Goal: Information Seeking & Learning: Learn about a topic

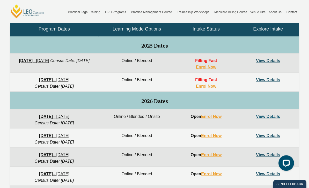
scroll to position [258, 0]
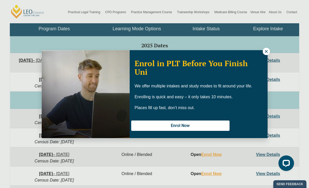
click at [268, 52] on icon at bounding box center [266, 51] width 5 height 5
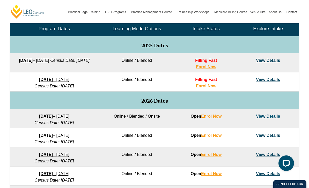
click at [272, 80] on link "View Details" at bounding box center [268, 79] width 24 height 4
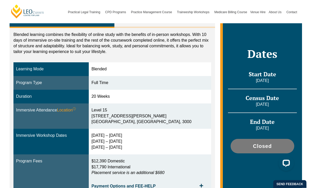
scroll to position [86, 0]
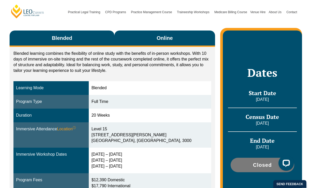
click at [169, 39] on span "Online" at bounding box center [165, 38] width 16 height 7
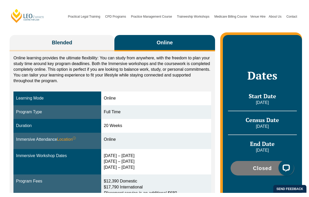
scroll to position [86, 0]
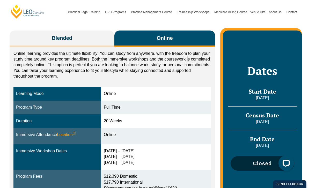
click at [264, 163] on span "Closed" at bounding box center [262, 163] width 19 height 5
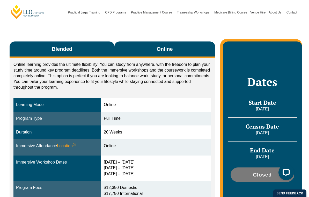
scroll to position [75, 0]
click at [74, 47] on button "Blended" at bounding box center [62, 49] width 105 height 16
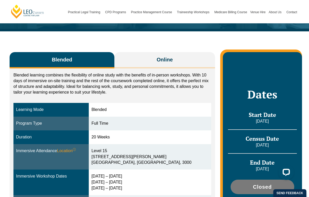
scroll to position [61, 0]
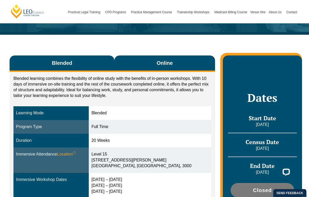
click at [168, 63] on span "Online" at bounding box center [165, 63] width 16 height 7
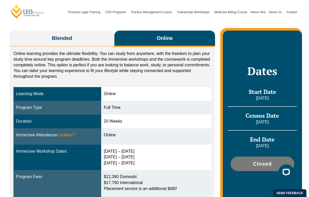
scroll to position [86, 0]
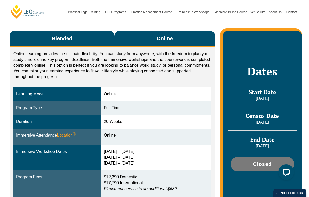
click at [86, 41] on button "Blended" at bounding box center [62, 39] width 105 height 16
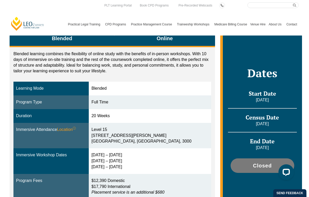
click at [188, 42] on button "Online" at bounding box center [164, 39] width 101 height 16
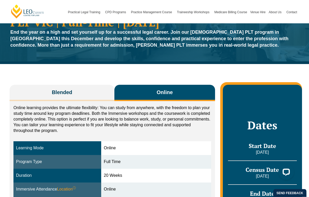
scroll to position [17, 0]
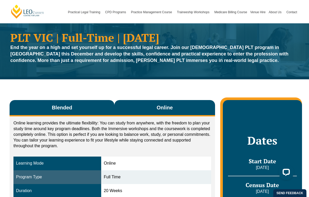
click at [88, 109] on button "Blended" at bounding box center [62, 108] width 105 height 16
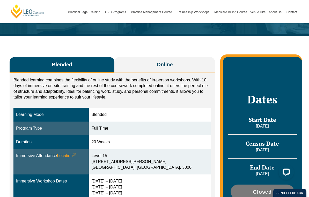
scroll to position [60, 0]
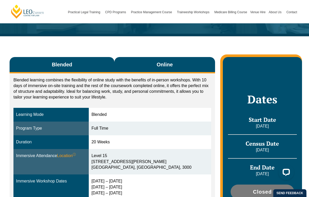
click at [170, 65] on span "Online" at bounding box center [165, 64] width 16 height 7
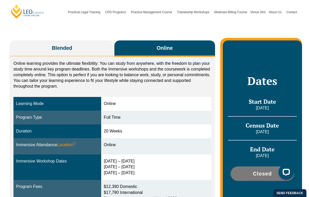
scroll to position [74, 0]
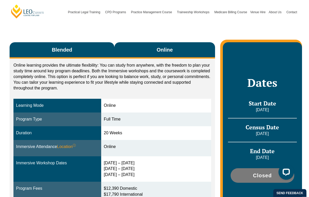
click at [75, 50] on button "Blended" at bounding box center [62, 50] width 105 height 16
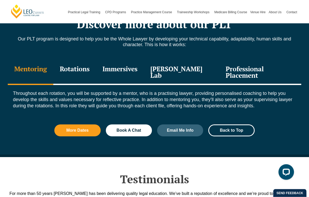
scroll to position [574, 0]
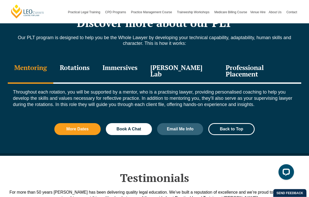
click at [84, 63] on div "Rotations" at bounding box center [74, 71] width 43 height 25
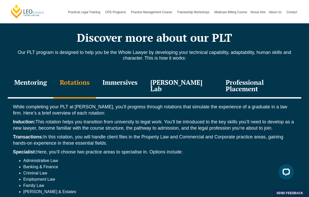
scroll to position [554, 0]
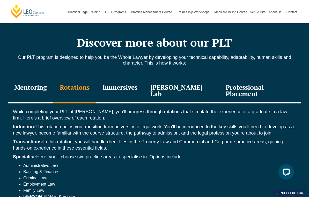
click at [131, 83] on div "Immersives" at bounding box center [120, 91] width 48 height 25
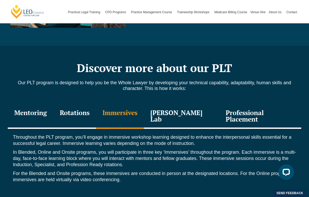
scroll to position [522, 0]
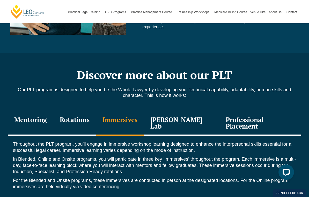
click at [183, 116] on div "[PERSON_NAME] Lab" at bounding box center [181, 123] width 75 height 25
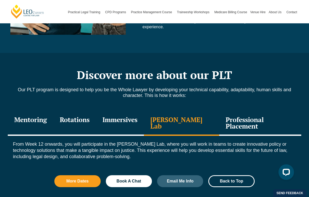
scroll to position [521, 0]
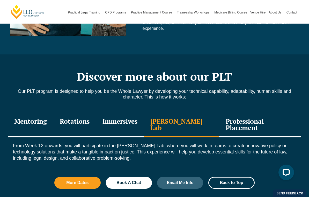
click at [253, 117] on div "Professional Placement" at bounding box center [260, 124] width 82 height 25
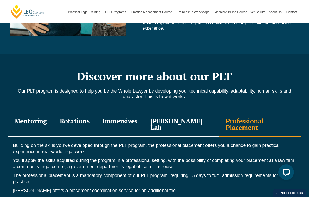
scroll to position [513, 0]
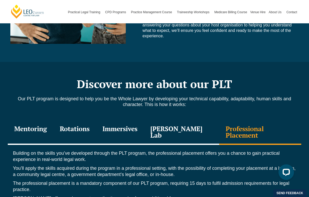
click at [38, 126] on div "Mentoring" at bounding box center [31, 132] width 46 height 25
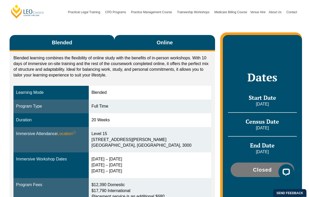
scroll to position [82, 0]
click at [171, 41] on span "Online" at bounding box center [165, 42] width 16 height 7
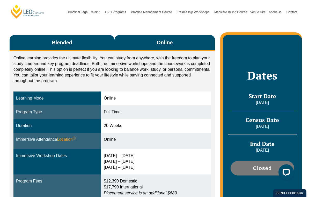
click at [83, 43] on button "Blended" at bounding box center [62, 43] width 105 height 16
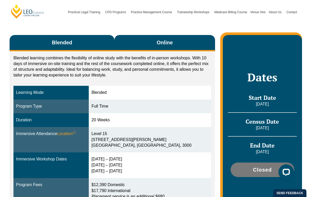
click at [177, 40] on button "Online" at bounding box center [164, 43] width 101 height 16
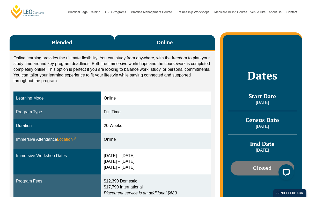
click at [92, 44] on button "Blended" at bounding box center [62, 43] width 105 height 16
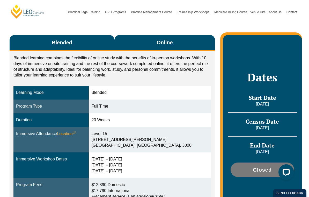
click at [173, 42] on button "Online" at bounding box center [164, 43] width 101 height 16
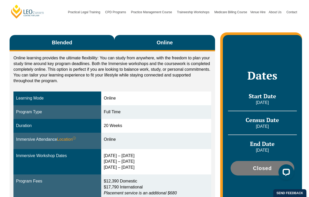
click at [91, 46] on button "Blended" at bounding box center [62, 43] width 105 height 16
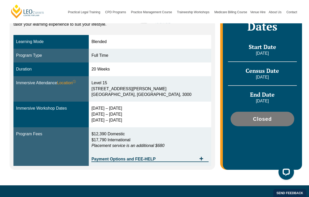
scroll to position [135, 0]
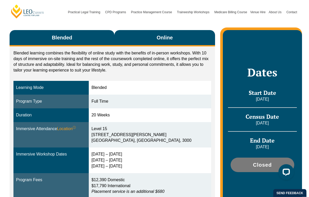
click at [174, 35] on button "Online" at bounding box center [164, 38] width 101 height 16
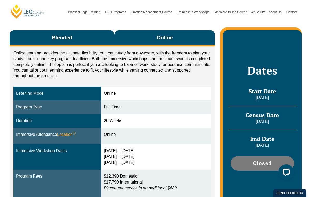
click at [89, 35] on button "Blended" at bounding box center [62, 38] width 105 height 16
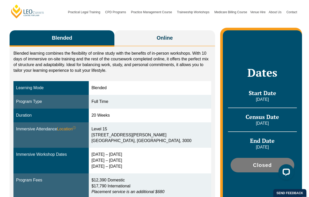
scroll to position [86, 0]
click at [111, 102] on div "Full Time" at bounding box center [149, 102] width 117 height 6
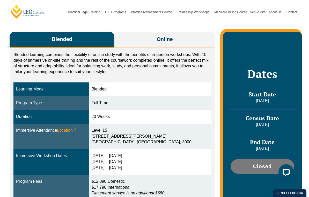
scroll to position [85, 0]
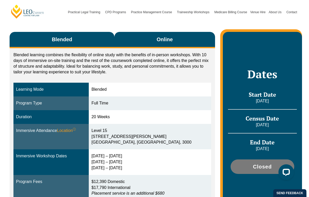
click at [167, 40] on span "Online" at bounding box center [165, 39] width 16 height 7
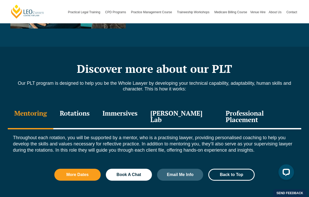
scroll to position [537, 0]
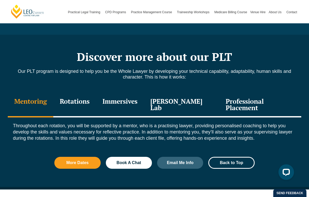
click at [84, 97] on div "Rotations" at bounding box center [74, 105] width 43 height 25
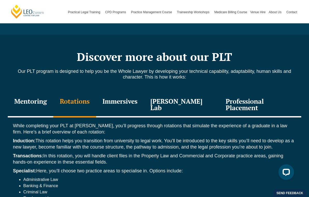
click at [125, 97] on div "Immersives" at bounding box center [120, 105] width 48 height 25
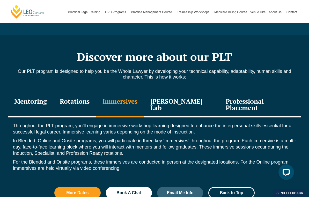
click at [188, 95] on div "[PERSON_NAME] Lab" at bounding box center [181, 105] width 75 height 25
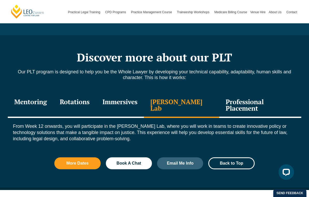
scroll to position [536, 0]
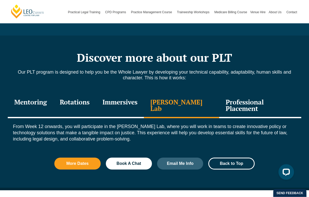
click at [131, 98] on div "Immersives" at bounding box center [120, 106] width 48 height 25
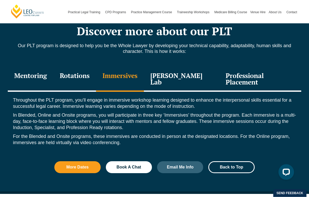
scroll to position [554, 0]
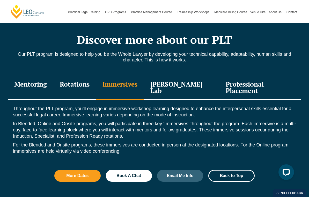
click at [186, 78] on div "[PERSON_NAME] Lab" at bounding box center [181, 88] width 75 height 25
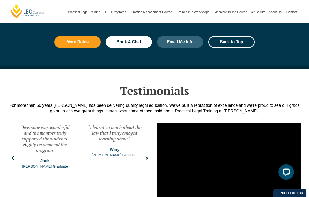
scroll to position [659, 0]
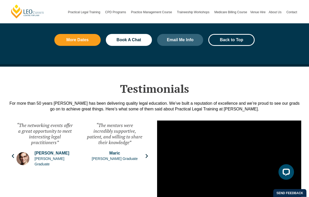
click at [146, 154] on icon "Next slide" at bounding box center [146, 156] width 5 height 5
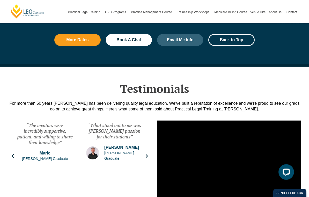
click at [146, 154] on icon "Next slide" at bounding box center [147, 156] width 2 height 4
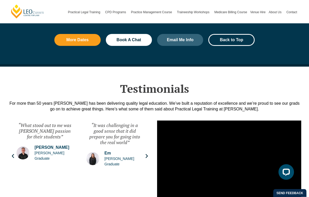
click at [148, 154] on icon "Next slide" at bounding box center [146, 156] width 5 height 5
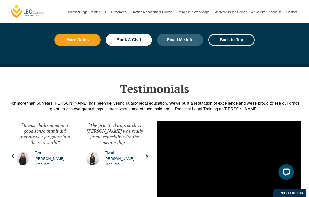
click at [148, 154] on icon "Next slide" at bounding box center [147, 156] width 2 height 4
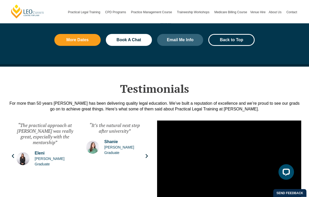
click at [148, 154] on icon "Next slide" at bounding box center [147, 156] width 2 height 4
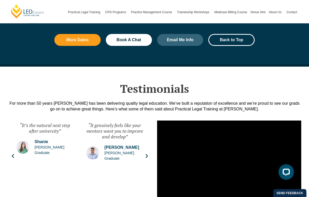
click at [148, 154] on icon "Next slide" at bounding box center [147, 156] width 2 height 4
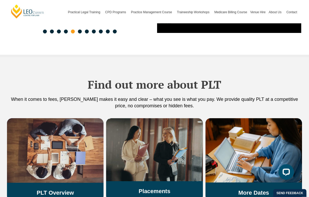
scroll to position [828, 0]
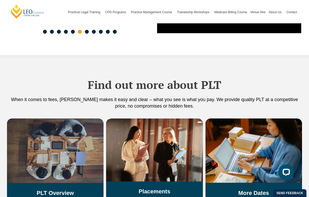
click at [68, 148] on img at bounding box center [55, 150] width 97 height 64
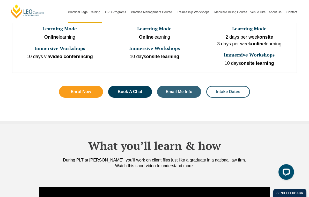
scroll to position [363, 0]
click at [225, 90] on span "Intake Dates" at bounding box center [228, 92] width 24 height 4
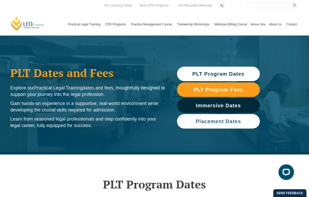
click at [212, 121] on span "Placement Dates" at bounding box center [218, 121] width 45 height 5
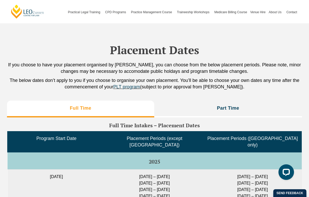
scroll to position [1221, 0]
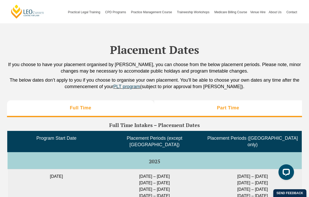
click at [225, 106] on h3 "Part Time" at bounding box center [228, 108] width 22 height 6
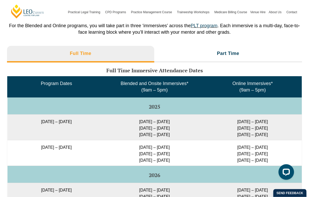
scroll to position [801, 0]
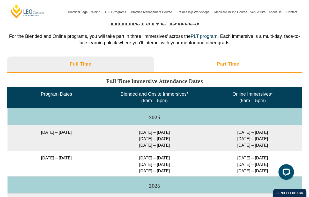
click at [224, 65] on h3 "Part Time" at bounding box center [228, 64] width 22 height 6
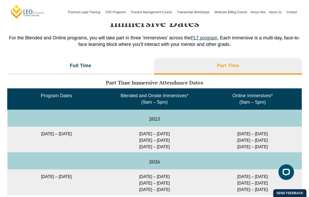
scroll to position [777, 0]
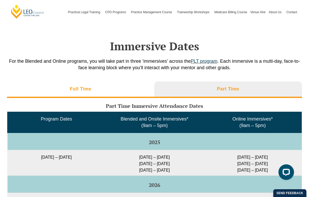
click at [114, 83] on li "Full Time" at bounding box center [80, 89] width 147 height 17
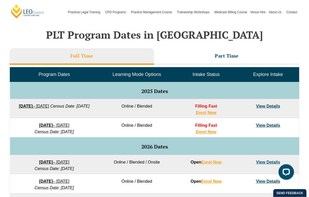
scroll to position [208, 0]
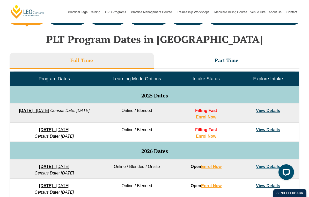
click at [270, 110] on link "View Details" at bounding box center [268, 110] width 24 height 4
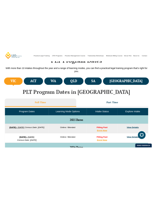
scroll to position [230, 0]
